Goal: Transaction & Acquisition: Book appointment/travel/reservation

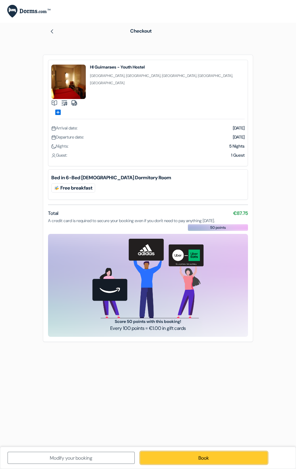
click at [204, 461] on font "Book" at bounding box center [203, 457] width 11 height 6
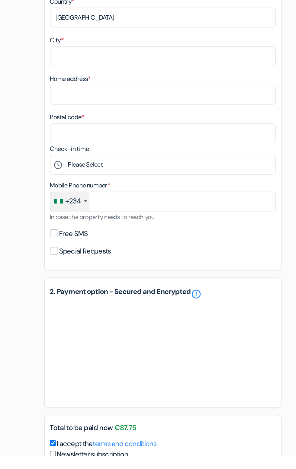
scroll to position [26, 0]
